Goal: Transaction & Acquisition: Purchase product/service

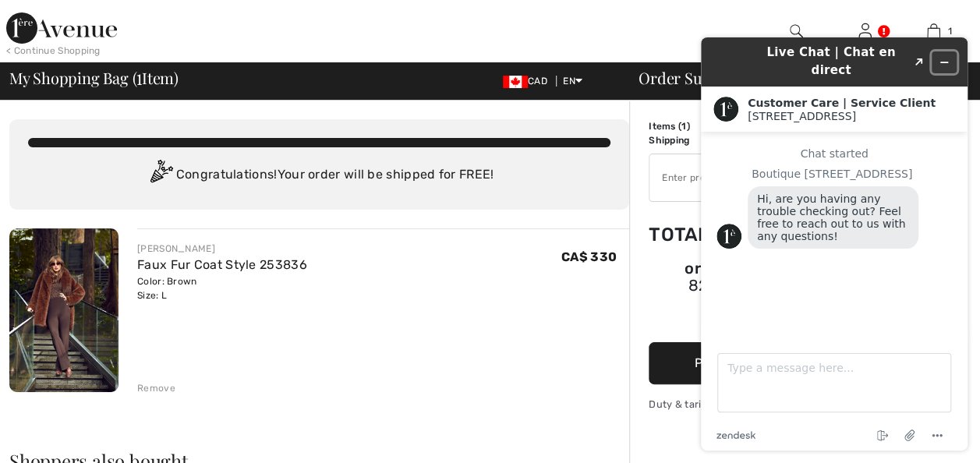
click at [939, 57] on icon "Minimize widget" at bounding box center [944, 62] width 11 height 11
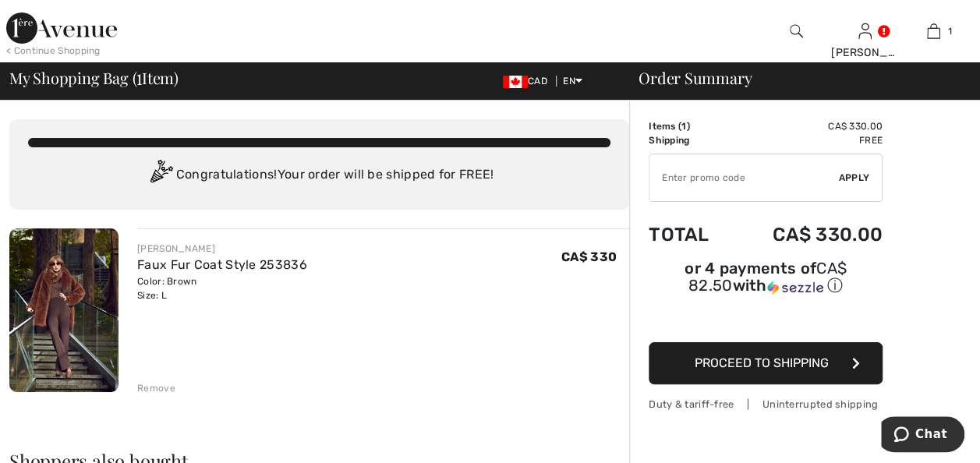
click at [84, 304] on img at bounding box center [63, 310] width 109 height 164
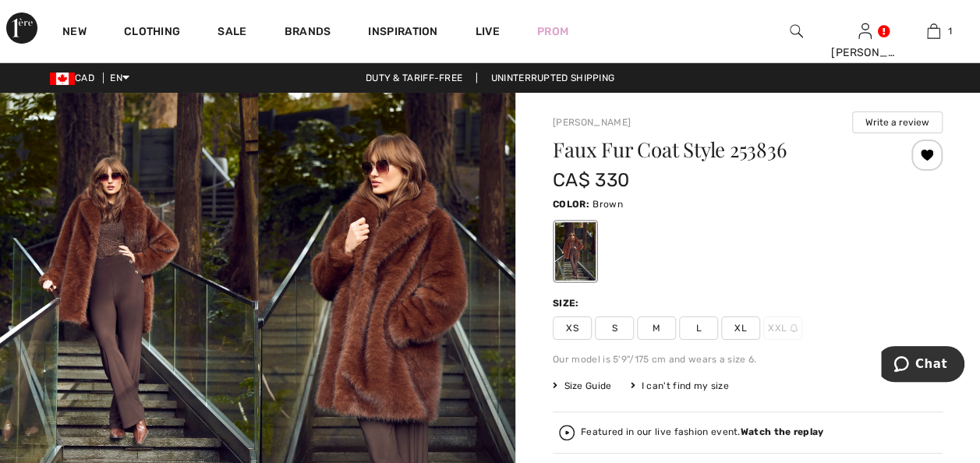
click at [306, 296] on img at bounding box center [387, 286] width 258 height 387
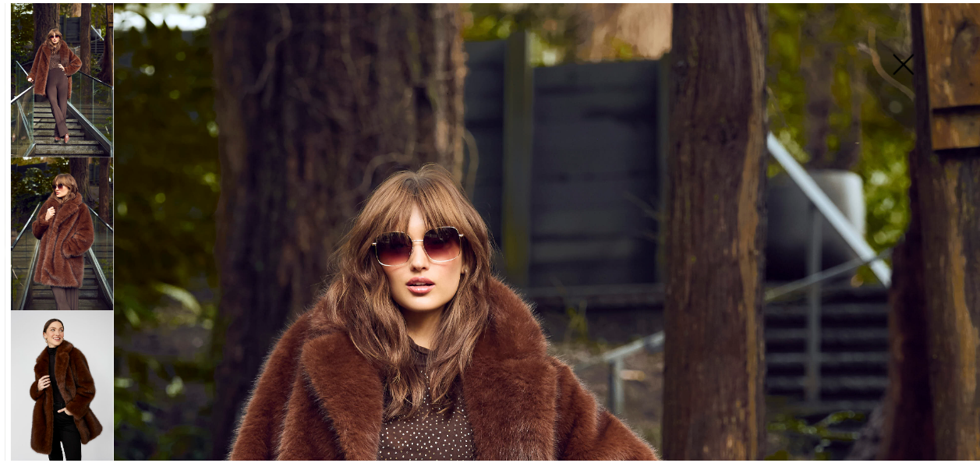
scroll to position [312, 0]
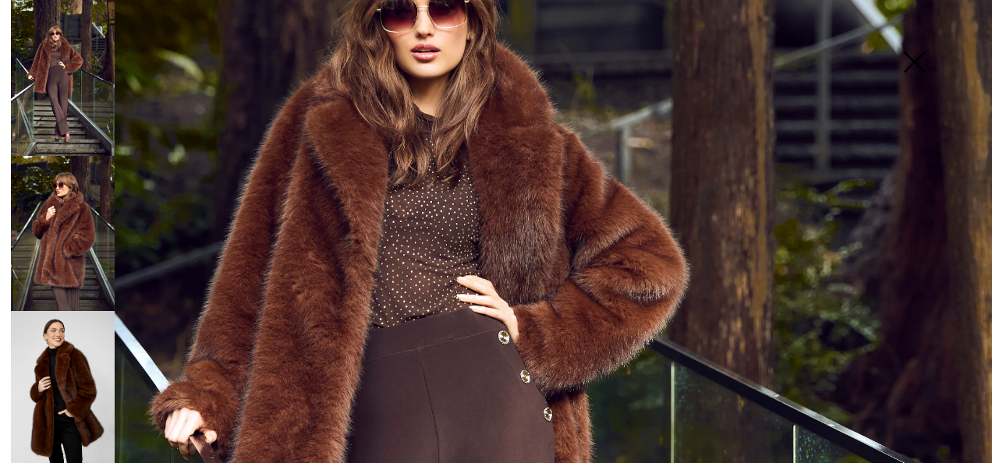
click at [53, 343] on img at bounding box center [63, 389] width 104 height 156
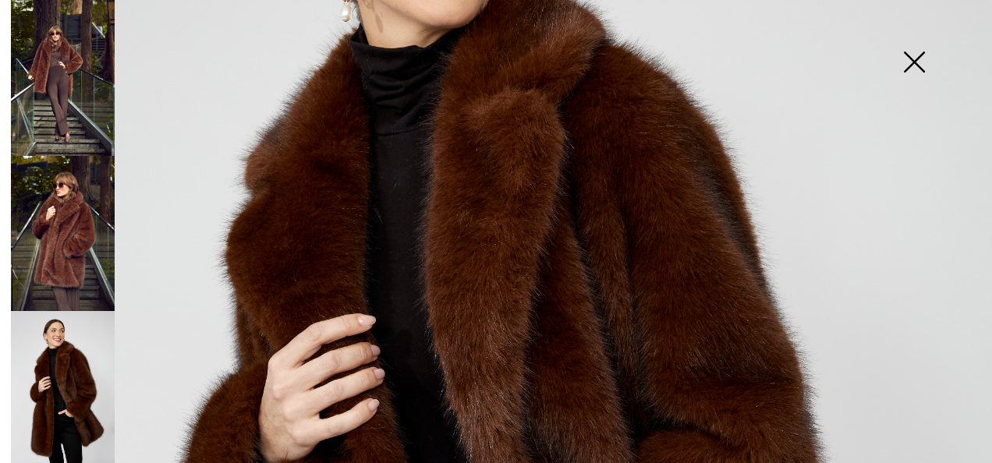
click at [53, 343] on img at bounding box center [63, 389] width 104 height 156
click at [340, 310] on img at bounding box center [496, 432] width 992 height 1488
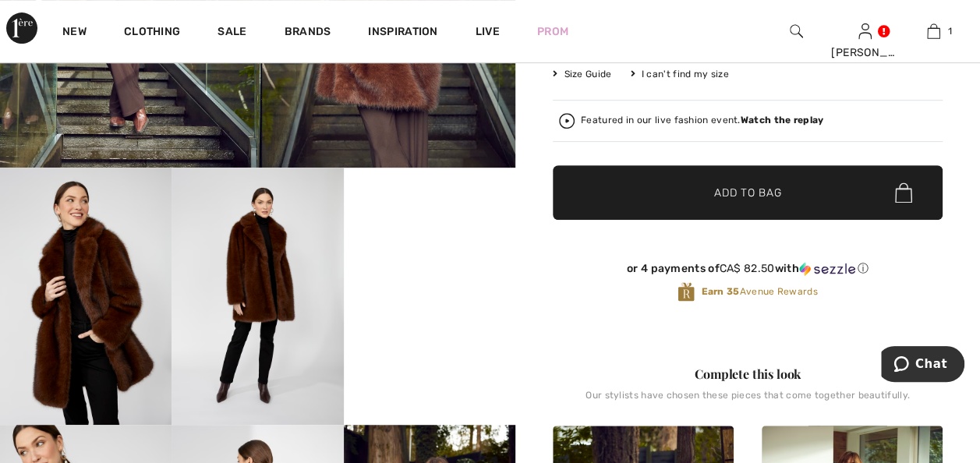
click at [437, 248] on video "Your browser does not support the video tag." at bounding box center [430, 211] width 172 height 86
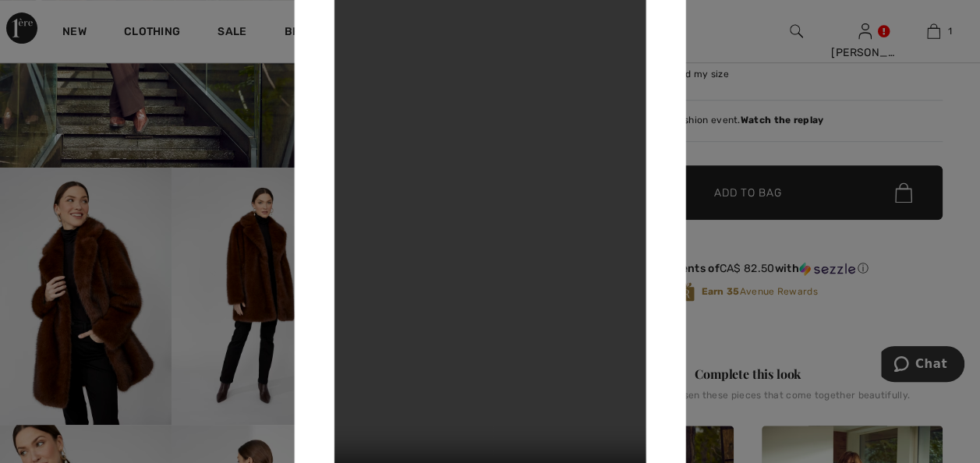
click at [709, 36] on div at bounding box center [490, 231] width 980 height 463
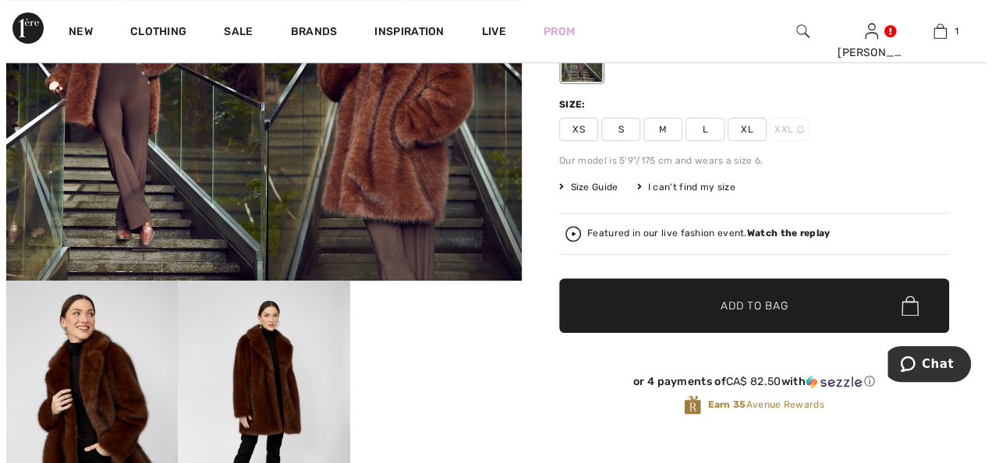
scroll to position [390, 0]
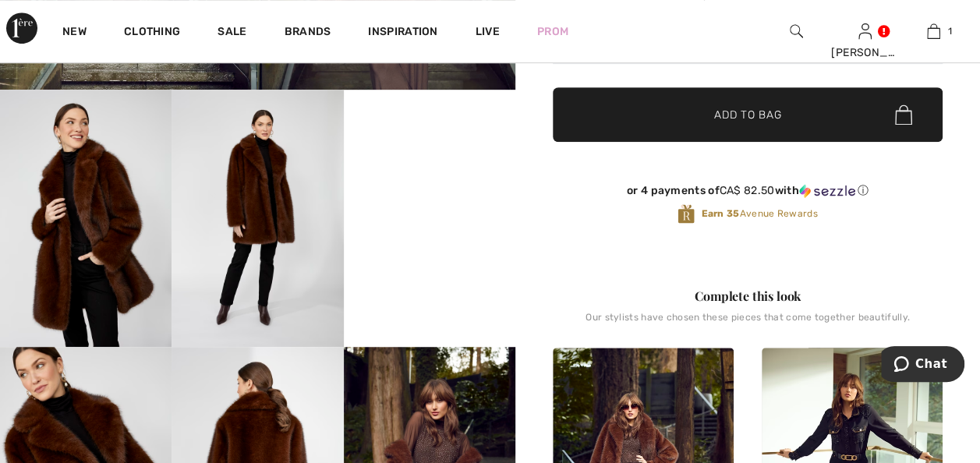
click at [237, 320] on img at bounding box center [258, 218] width 172 height 257
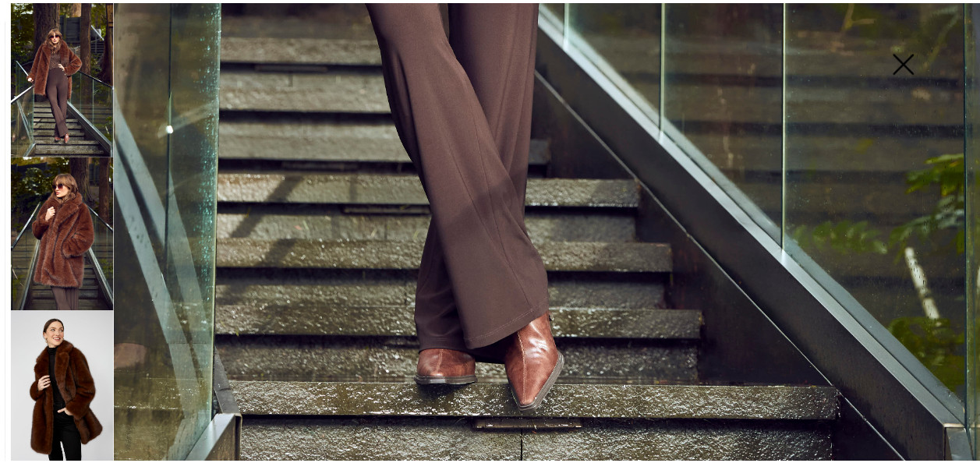
scroll to position [1007, 0]
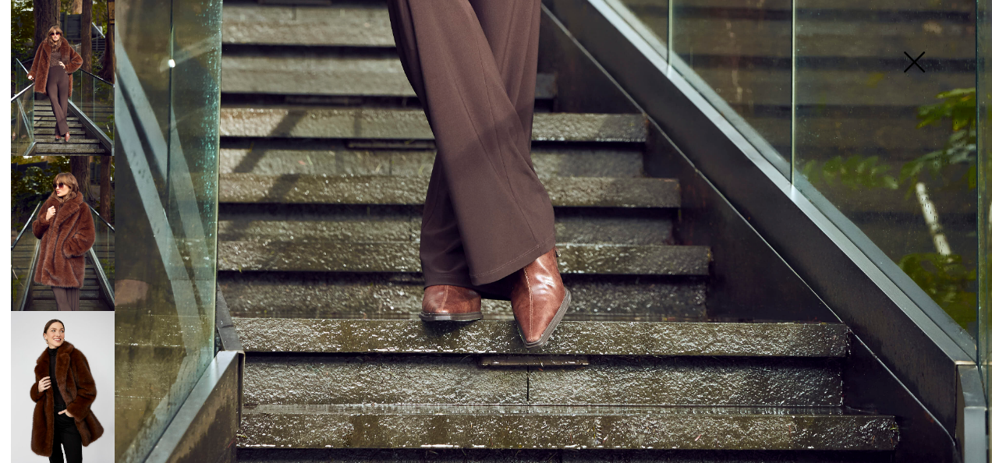
click at [918, 59] on img at bounding box center [914, 63] width 78 height 80
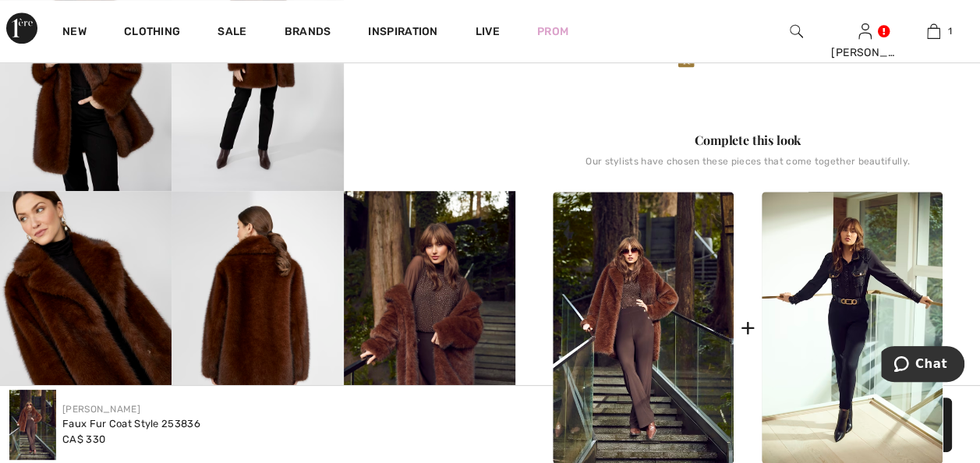
scroll to position [468, 0]
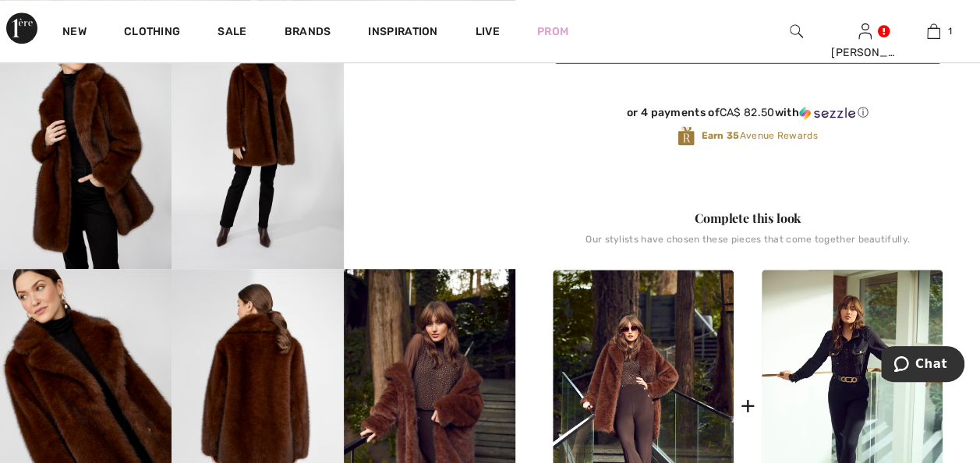
click at [435, 337] on img at bounding box center [430, 397] width 172 height 257
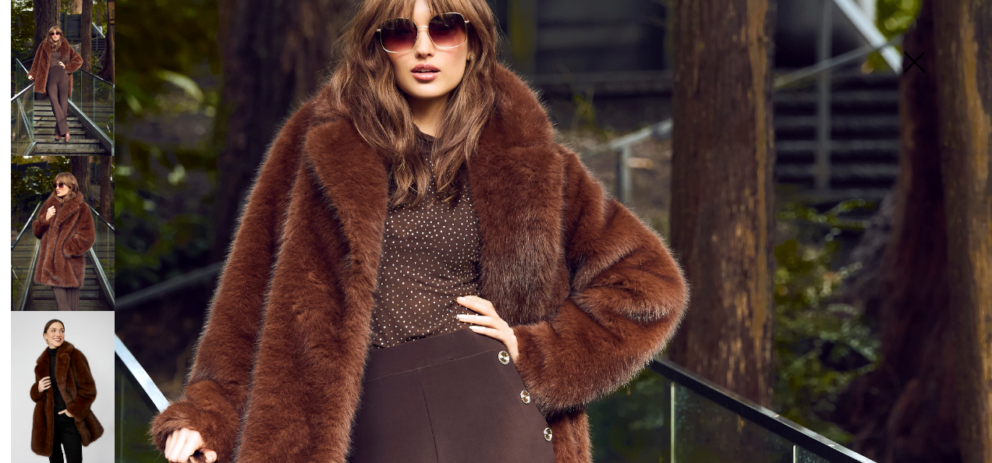
scroll to position [209, 0]
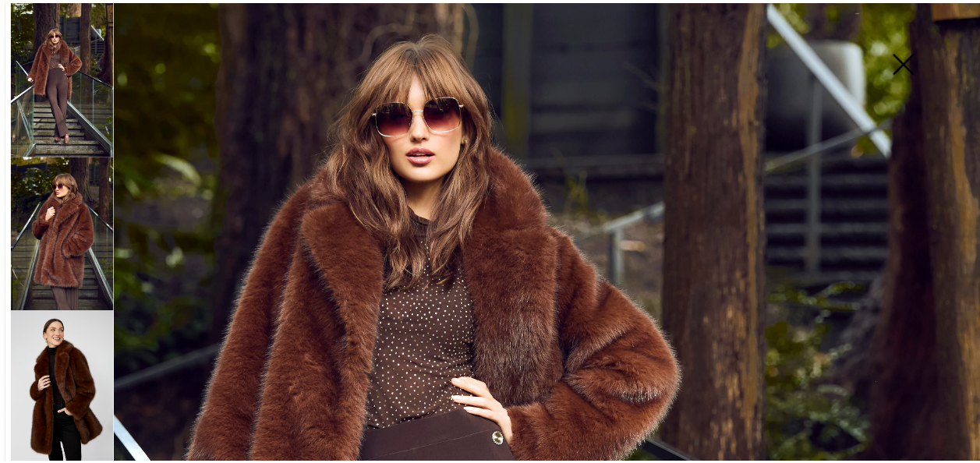
scroll to position [468, 0]
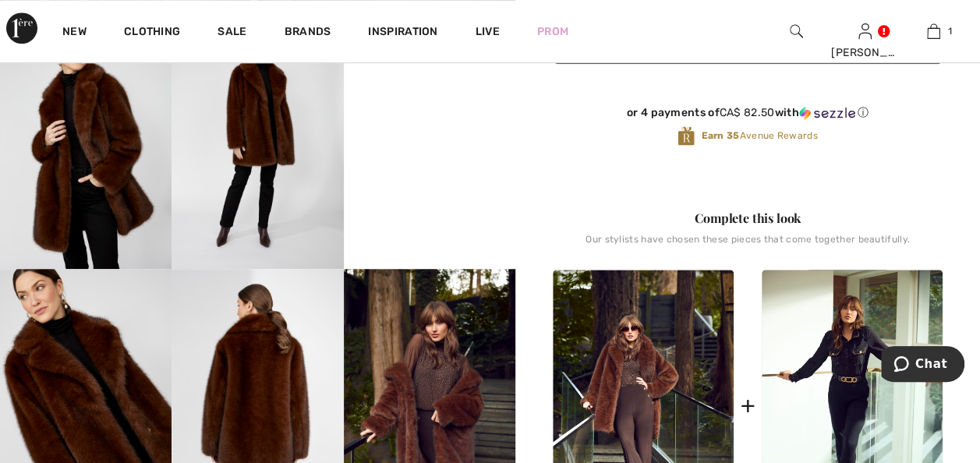
click at [298, 361] on img at bounding box center [258, 397] width 172 height 257
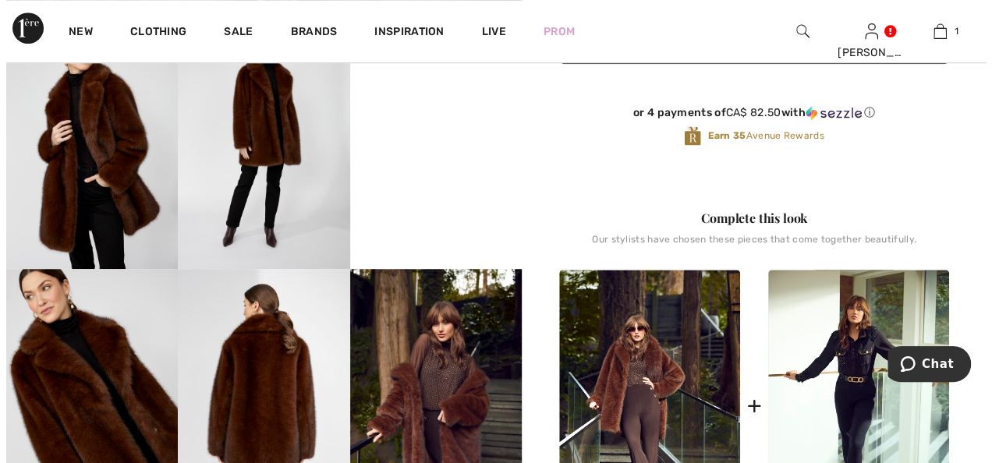
scroll to position [477, 0]
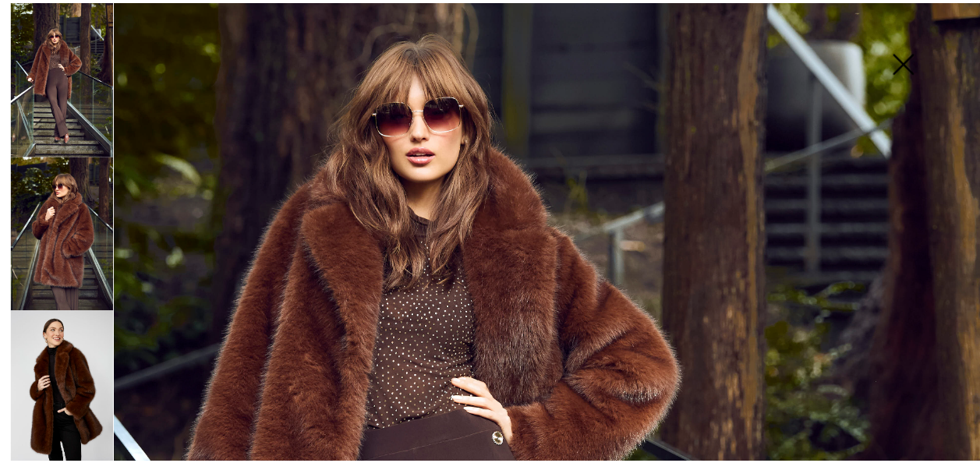
scroll to position [468, 0]
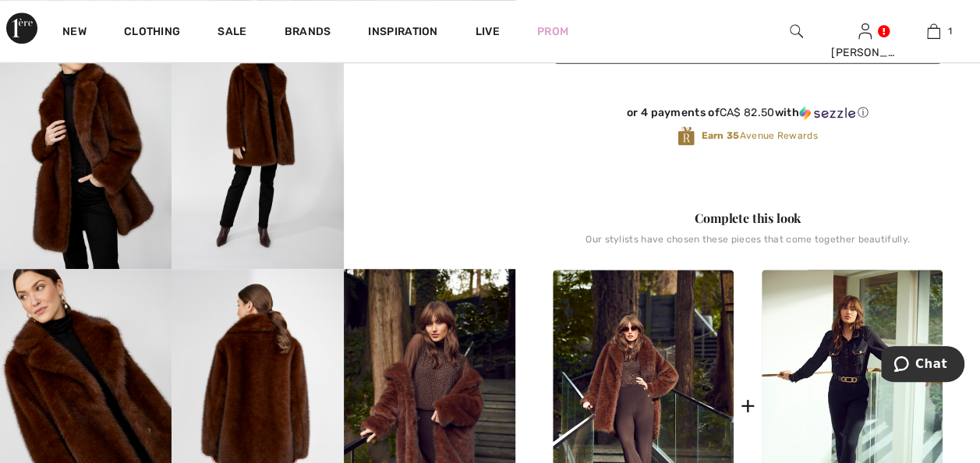
click at [260, 361] on img at bounding box center [258, 397] width 172 height 257
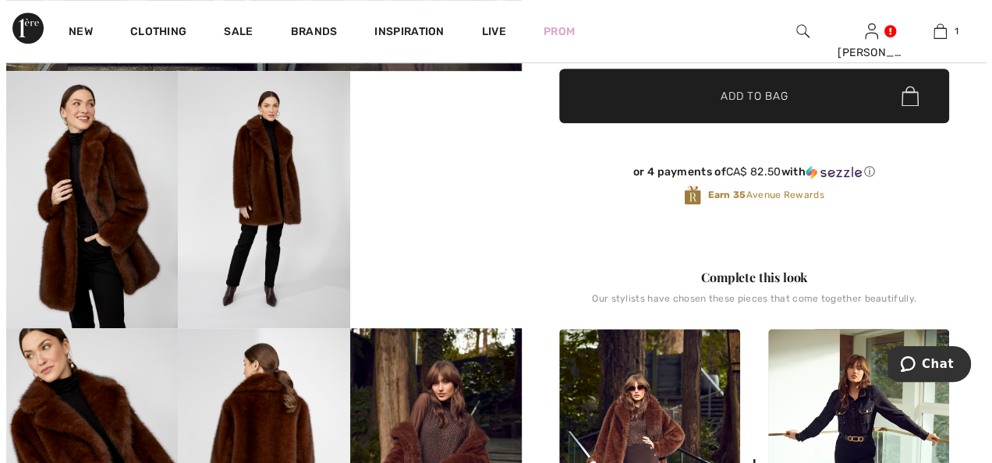
scroll to position [312, 0]
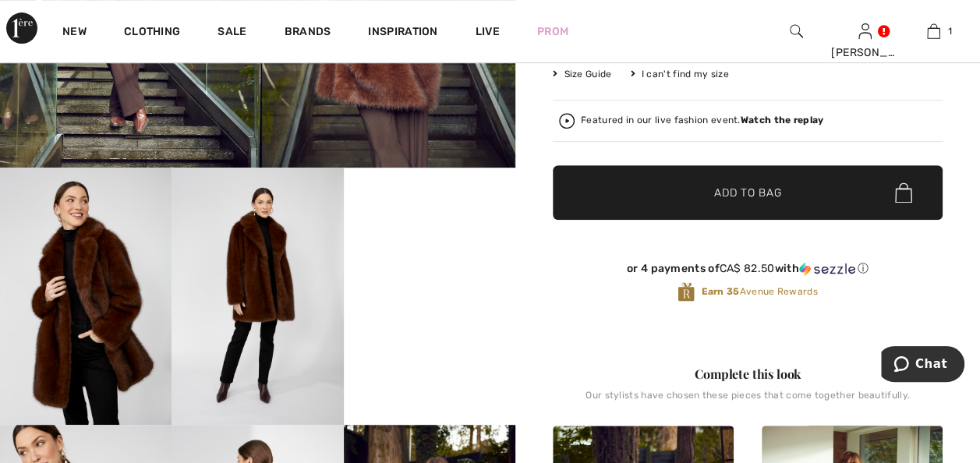
click at [266, 225] on img at bounding box center [258, 296] width 172 height 257
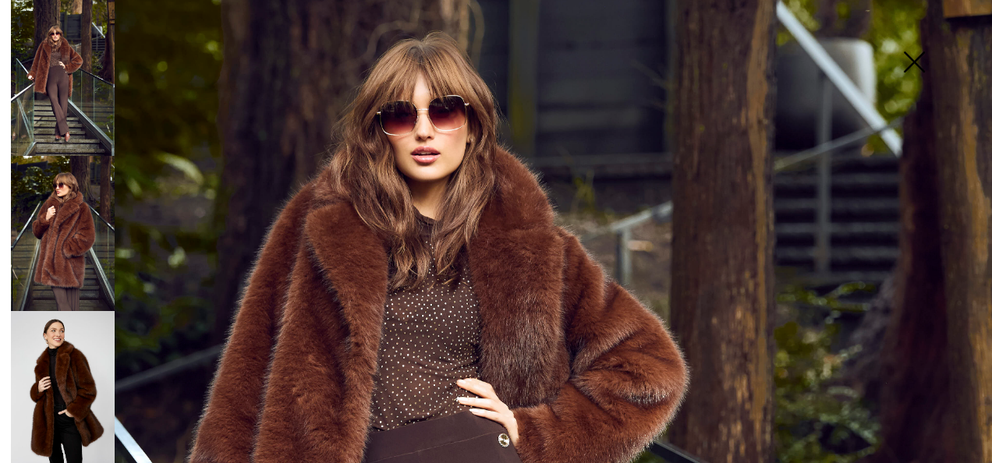
scroll to position [131, 0]
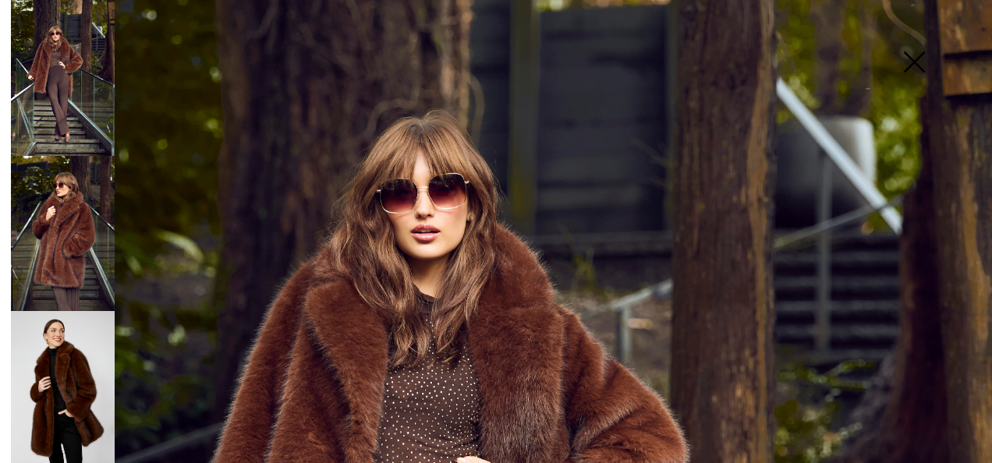
click at [69, 337] on img at bounding box center [63, 389] width 104 height 156
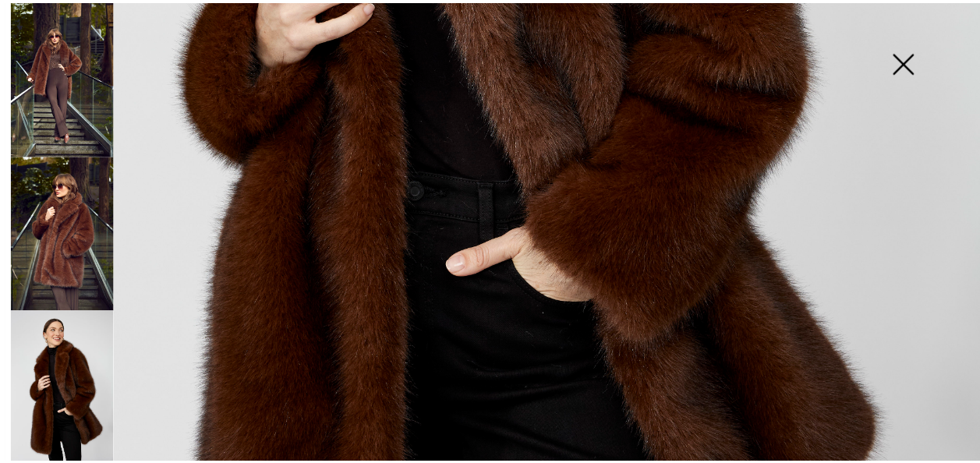
scroll to position [677, 0]
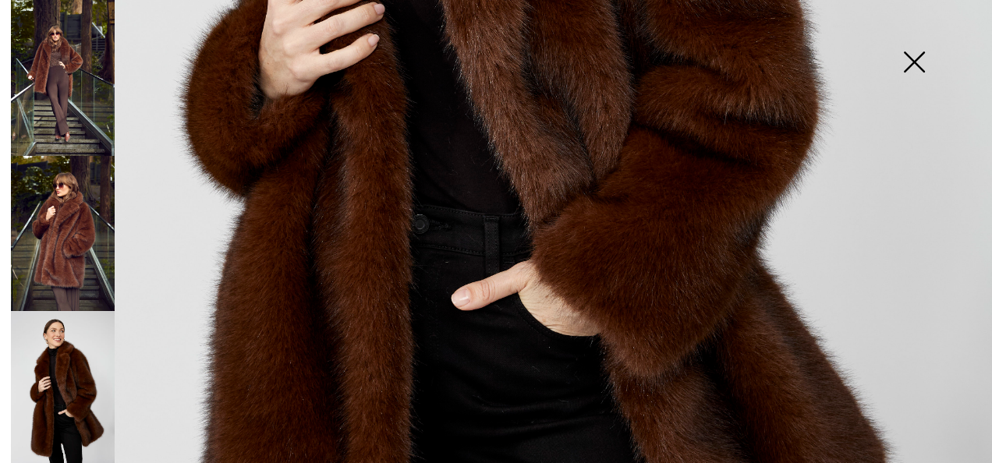
click at [909, 62] on img at bounding box center [914, 63] width 78 height 80
